Goal: Information Seeking & Learning: Compare options

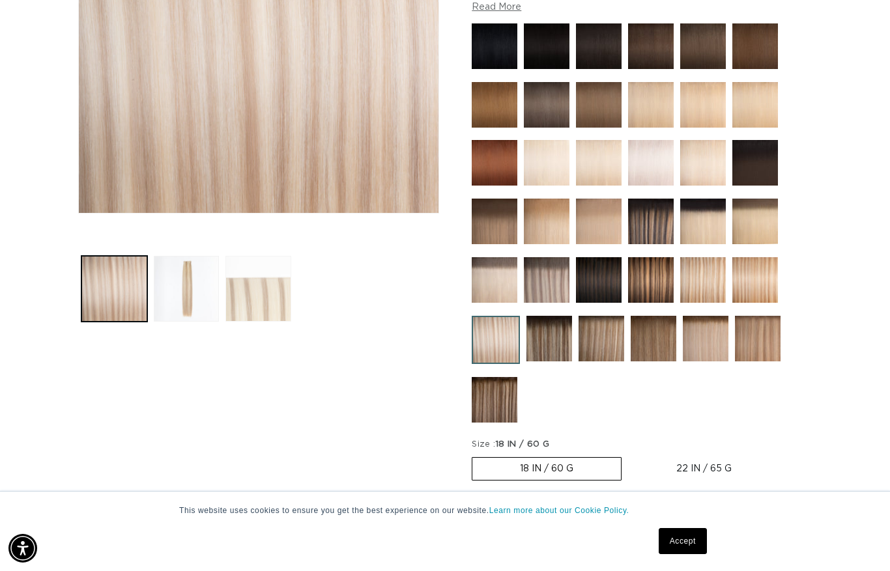
scroll to position [0, 1594]
click at [271, 307] on button "Load image 3 in gallery view" at bounding box center [258, 289] width 66 height 66
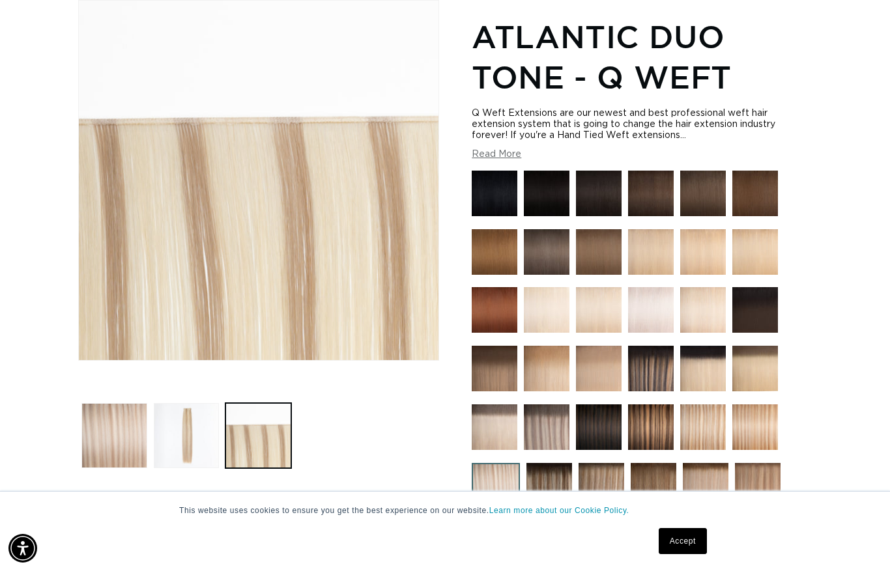
scroll to position [0, 0]
click at [123, 442] on button "Load image 1 in gallery view" at bounding box center [114, 436] width 66 height 66
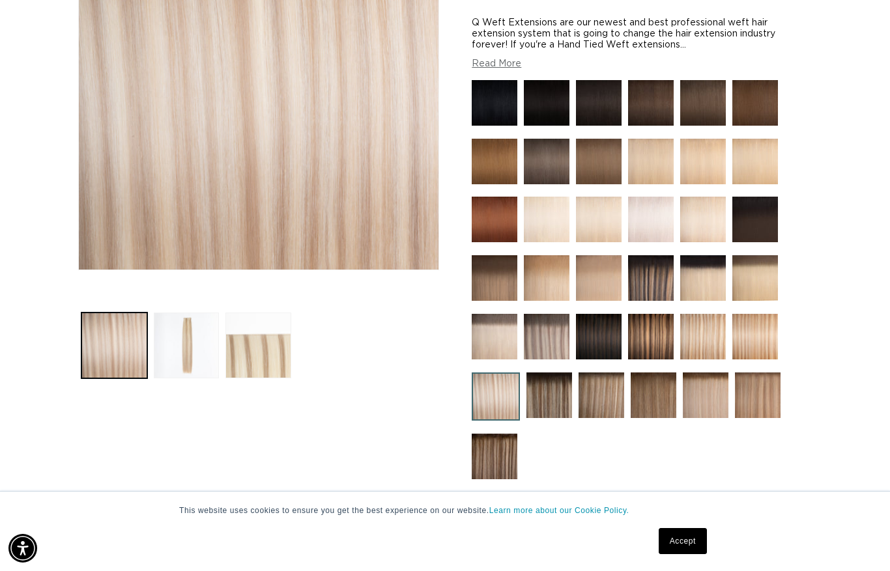
click at [707, 282] on img at bounding box center [703, 278] width 46 height 46
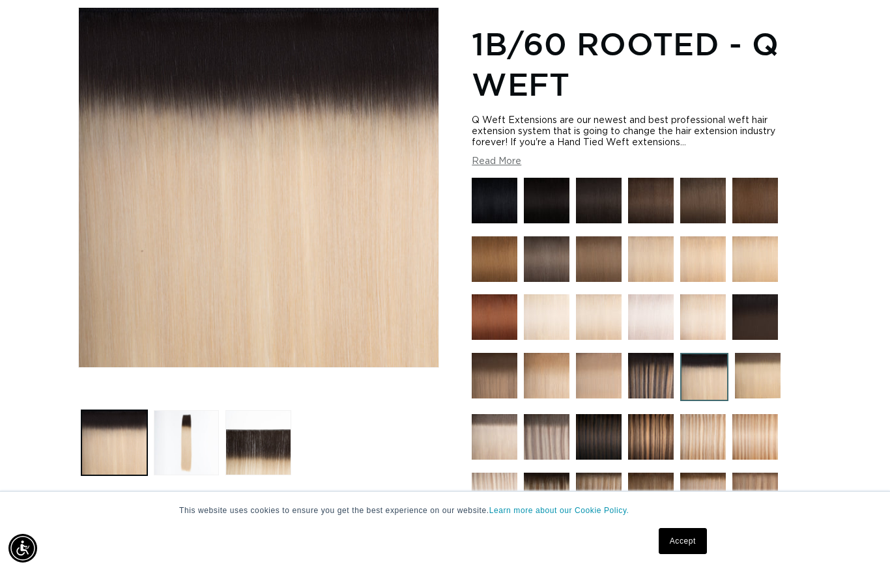
scroll to position [172, 0]
click at [701, 320] on img at bounding box center [703, 318] width 46 height 46
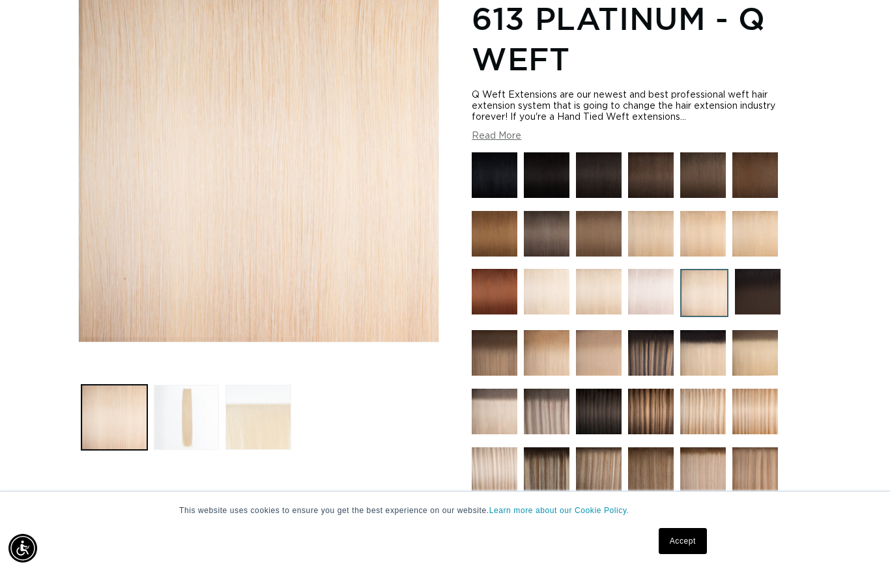
scroll to position [0, 797]
click at [655, 296] on img at bounding box center [651, 292] width 46 height 46
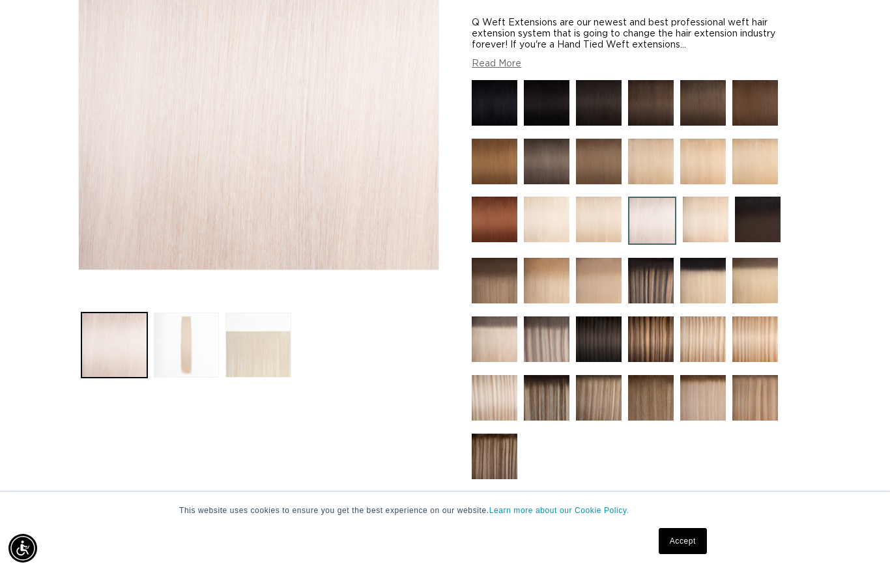
click at [756, 286] on img at bounding box center [755, 281] width 46 height 46
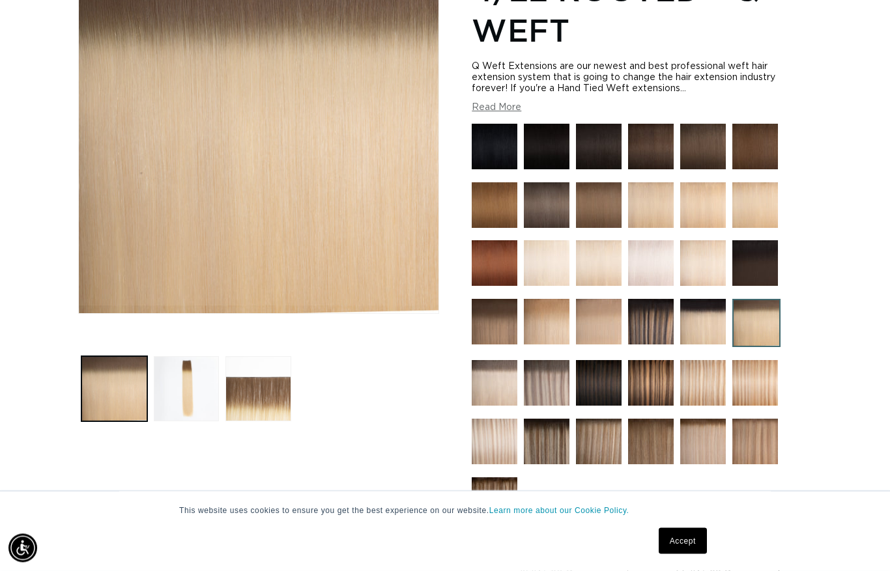
scroll to position [227, 0]
click at [498, 391] on img at bounding box center [495, 383] width 46 height 46
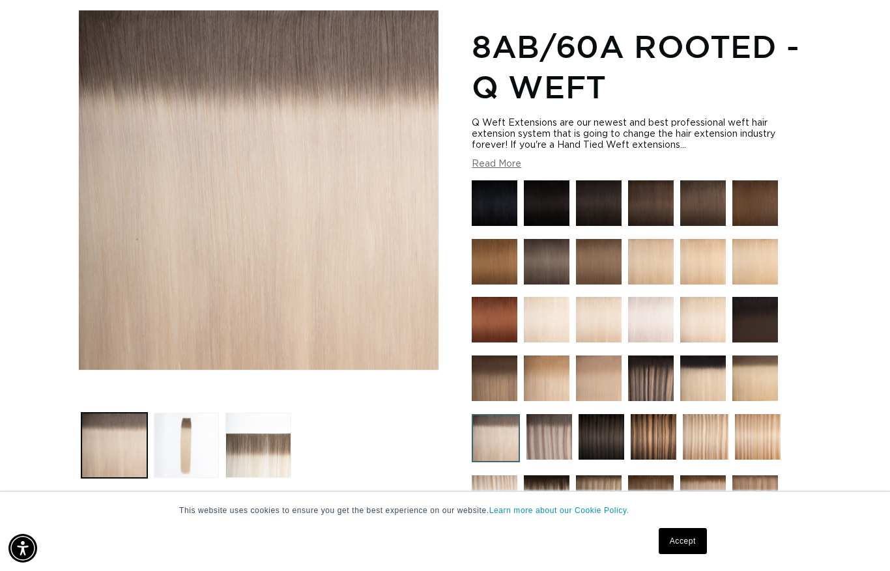
scroll to position [0, 1594]
click at [657, 326] on img at bounding box center [651, 320] width 46 height 46
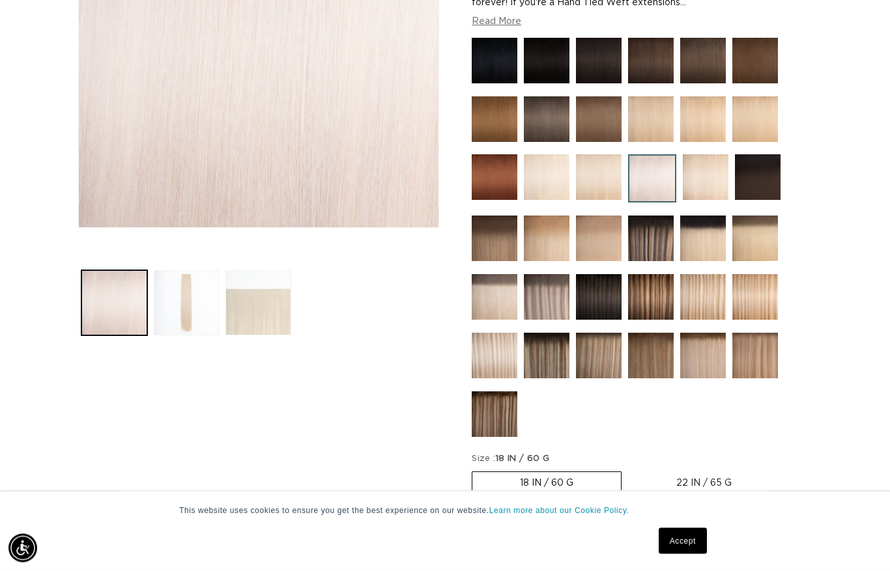
scroll to position [313, 0]
click at [490, 302] on img at bounding box center [495, 297] width 46 height 46
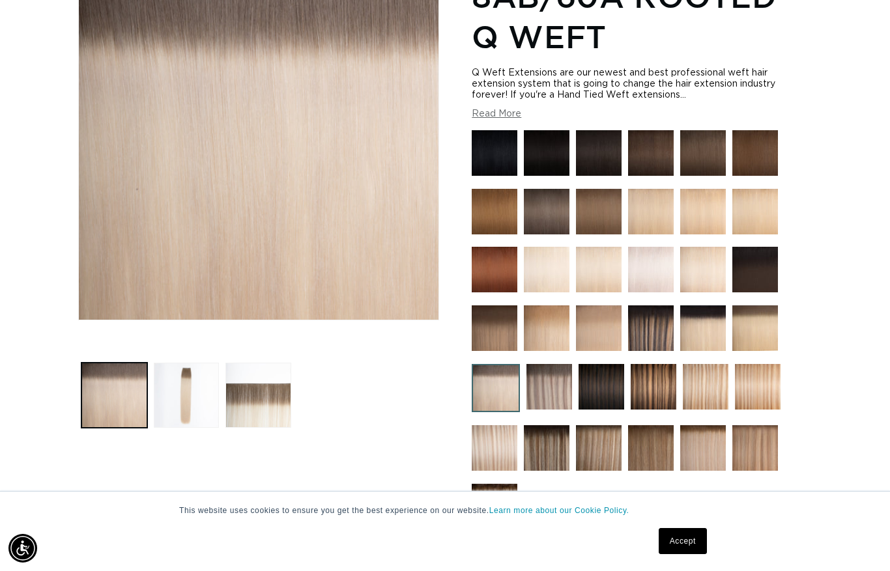
scroll to position [0, 1594]
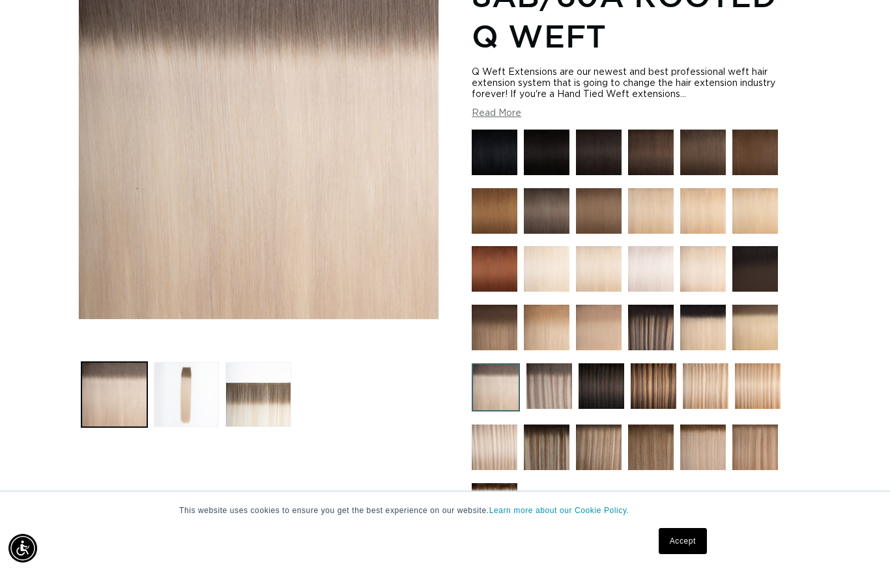
click at [713, 337] on img at bounding box center [703, 328] width 46 height 46
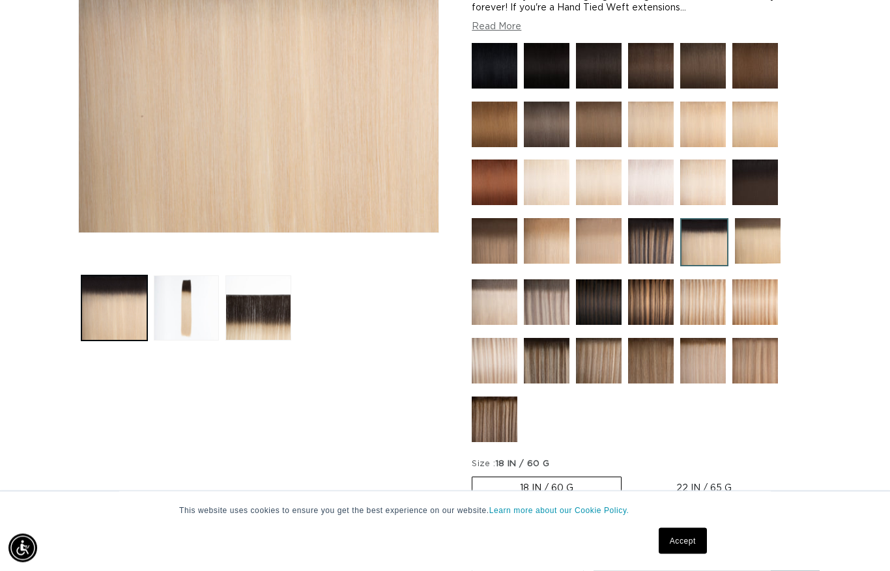
scroll to position [307, 0]
click at [764, 258] on img at bounding box center [758, 241] width 46 height 46
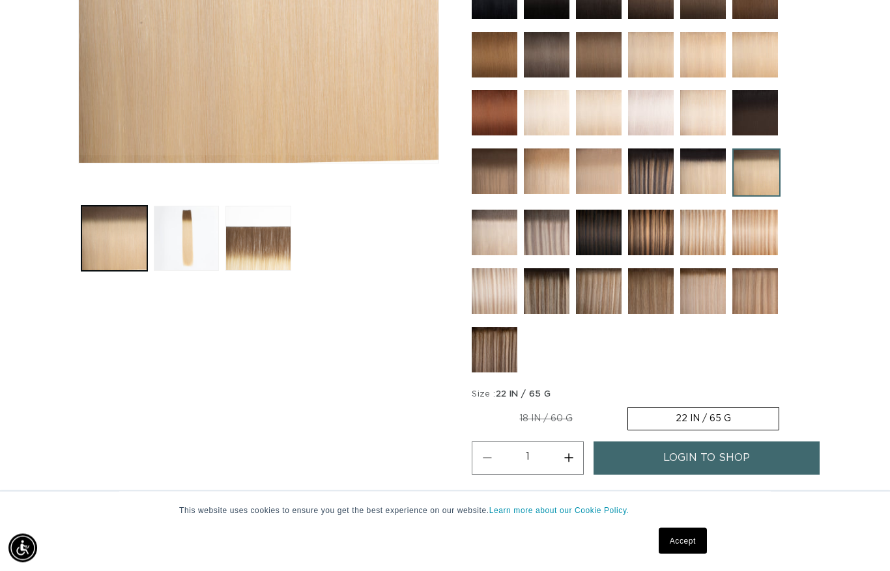
scroll to position [377, 0]
click at [490, 297] on img at bounding box center [495, 291] width 46 height 46
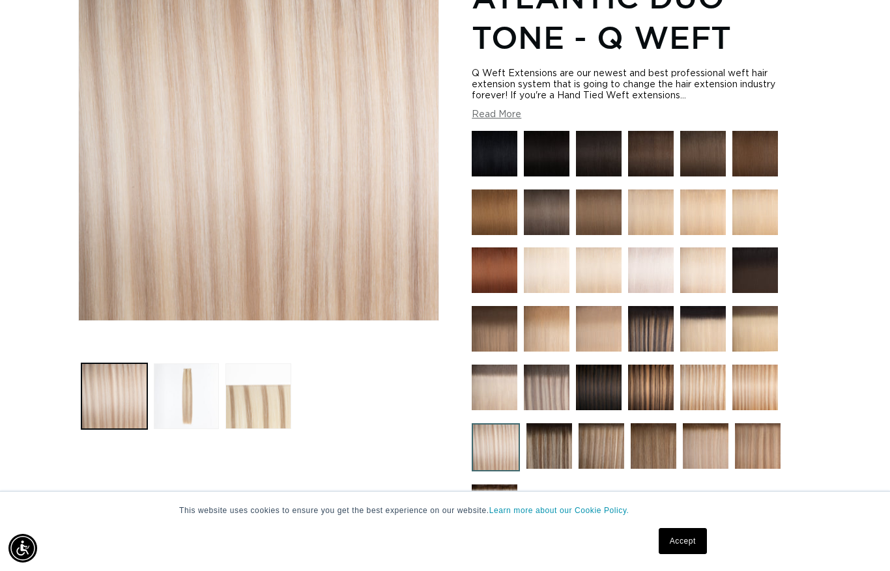
scroll to position [0, 1594]
click at [649, 275] on img at bounding box center [651, 271] width 46 height 46
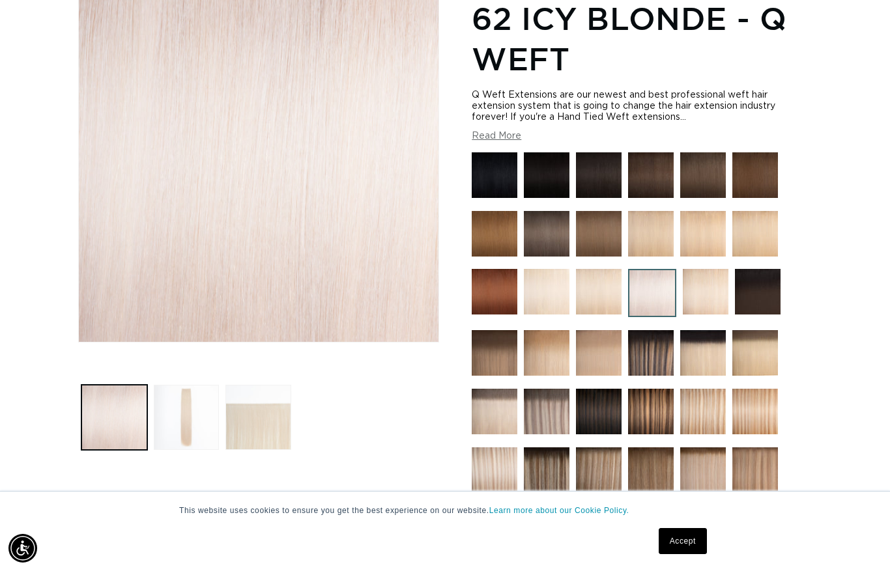
scroll to position [0, 1594]
click at [550, 300] on img at bounding box center [547, 292] width 46 height 46
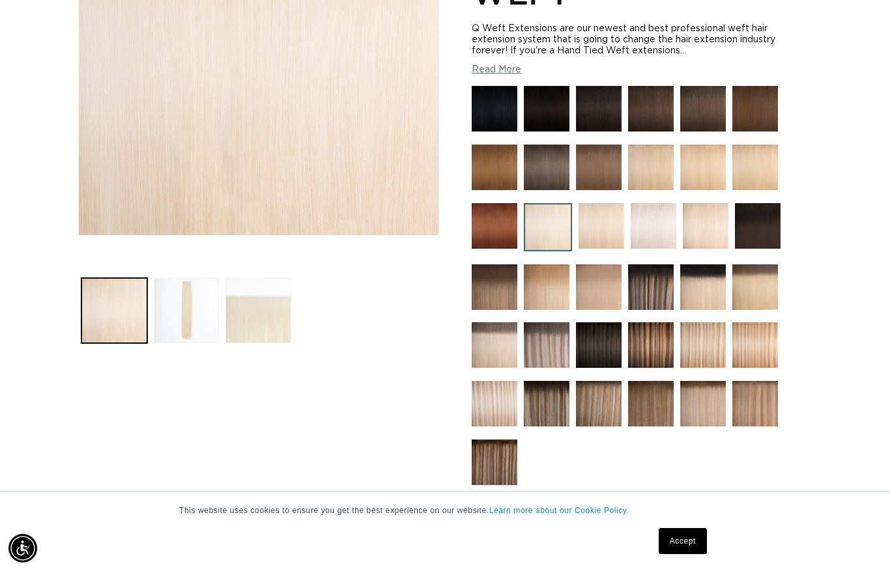
scroll to position [0, 1594]
click at [657, 227] on img at bounding box center [653, 226] width 46 height 46
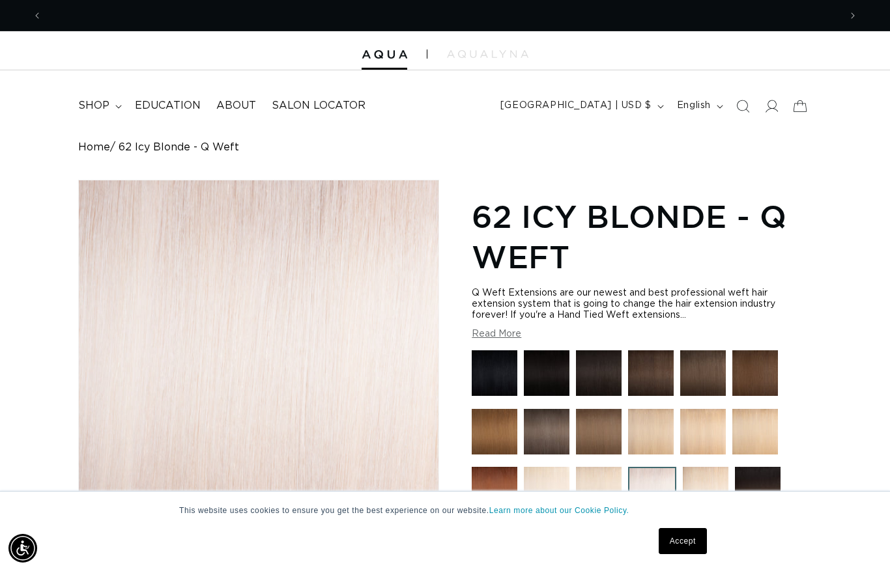
scroll to position [0, 1594]
